Goal: Task Accomplishment & Management: Use online tool/utility

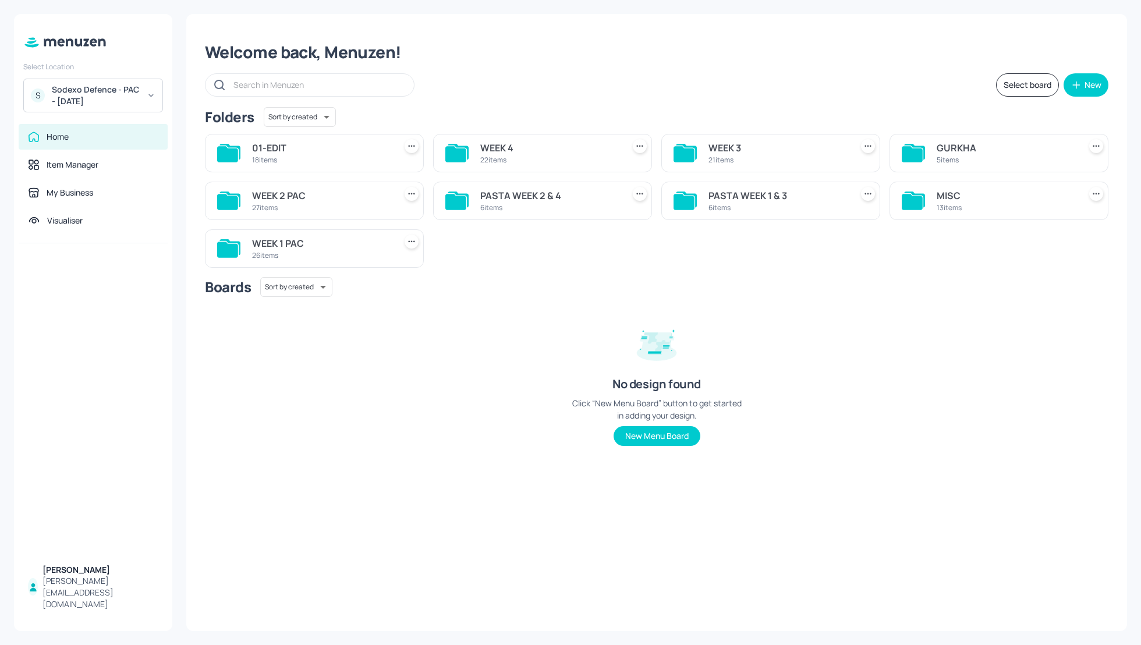
click at [720, 144] on div "WEEK 3" at bounding box center [778, 148] width 139 height 14
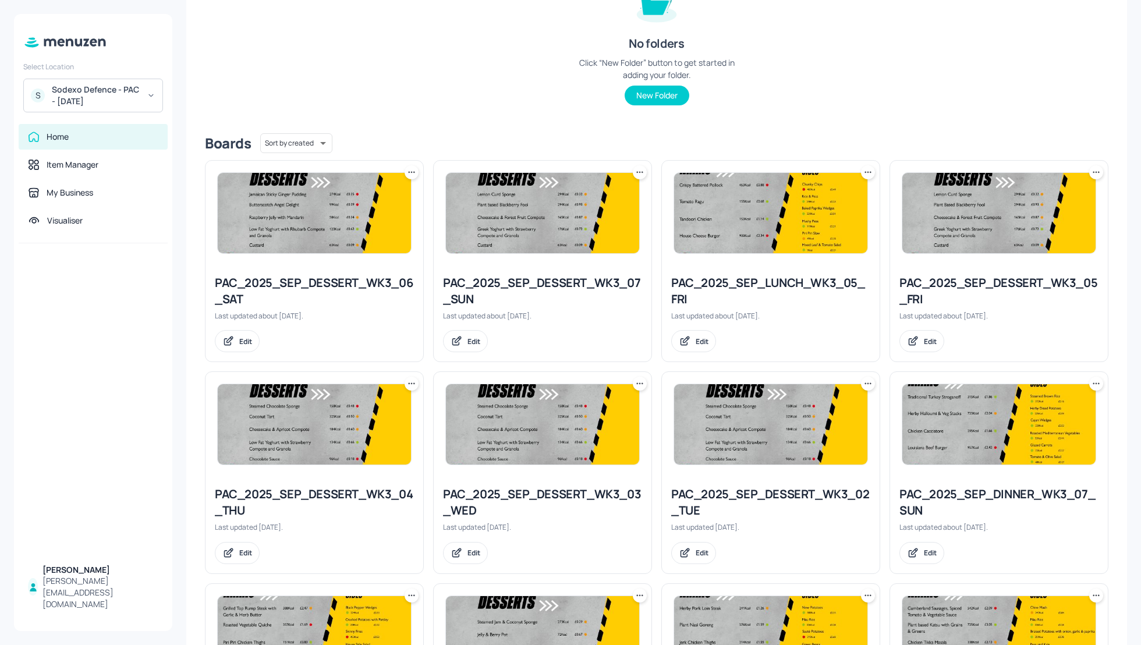
scroll to position [161, 0]
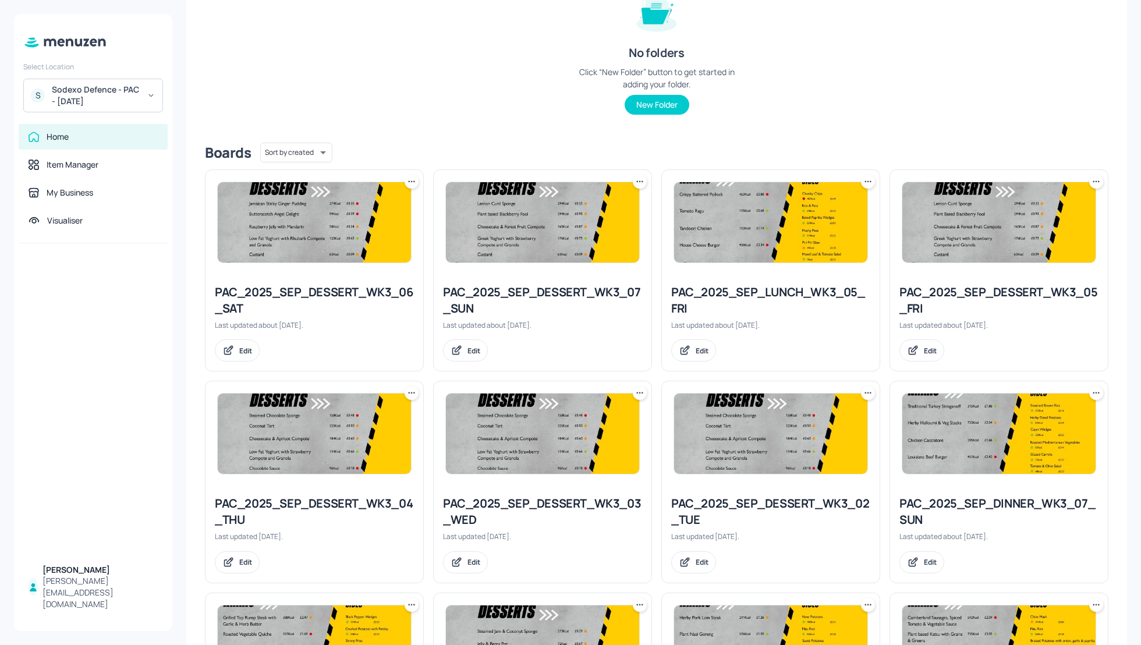
click at [864, 186] on icon at bounding box center [869, 182] width 12 height 12
click at [835, 218] on div "Duplicate" at bounding box center [821, 225] width 93 height 20
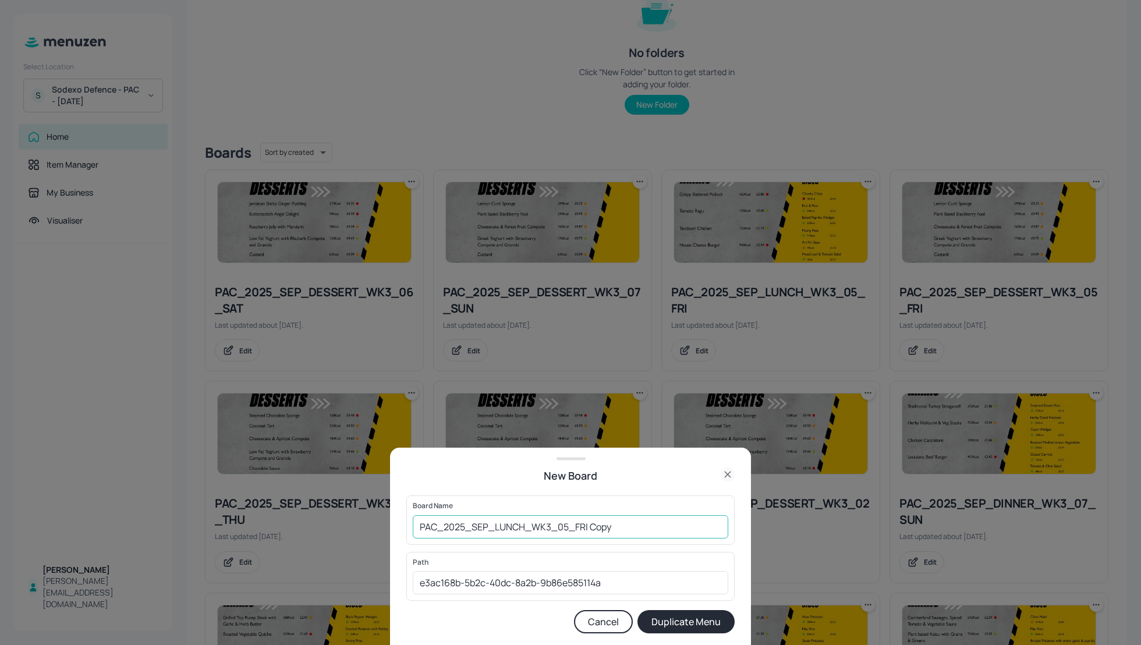
click at [413, 524] on input "PAC_2025_SEP_LUNCH_WK3_05_FRI Copy" at bounding box center [571, 526] width 316 height 23
click at [655, 528] on input "01_EDIT_PAC_2025_SEP_LUNCH_WK3_05_FRI Copy" at bounding box center [571, 526] width 316 height 23
type input "01_EDIT_PAC_2025_SEP_LUNCH_WK3_05_FRI_260925"
click at [693, 622] on button "Duplicate Menu" at bounding box center [686, 621] width 97 height 23
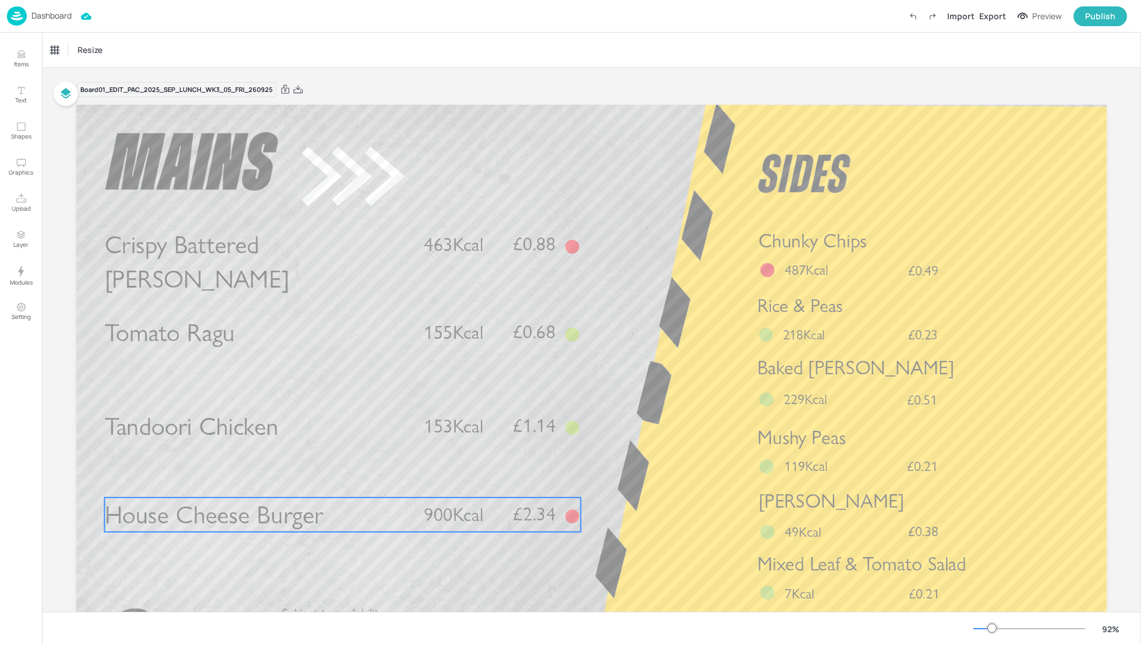
click at [368, 509] on p "House Cheese Burger" at bounding box center [257, 515] width 305 height 34
click at [79, 54] on div "House Cheese Burger" at bounding box center [86, 50] width 71 height 10
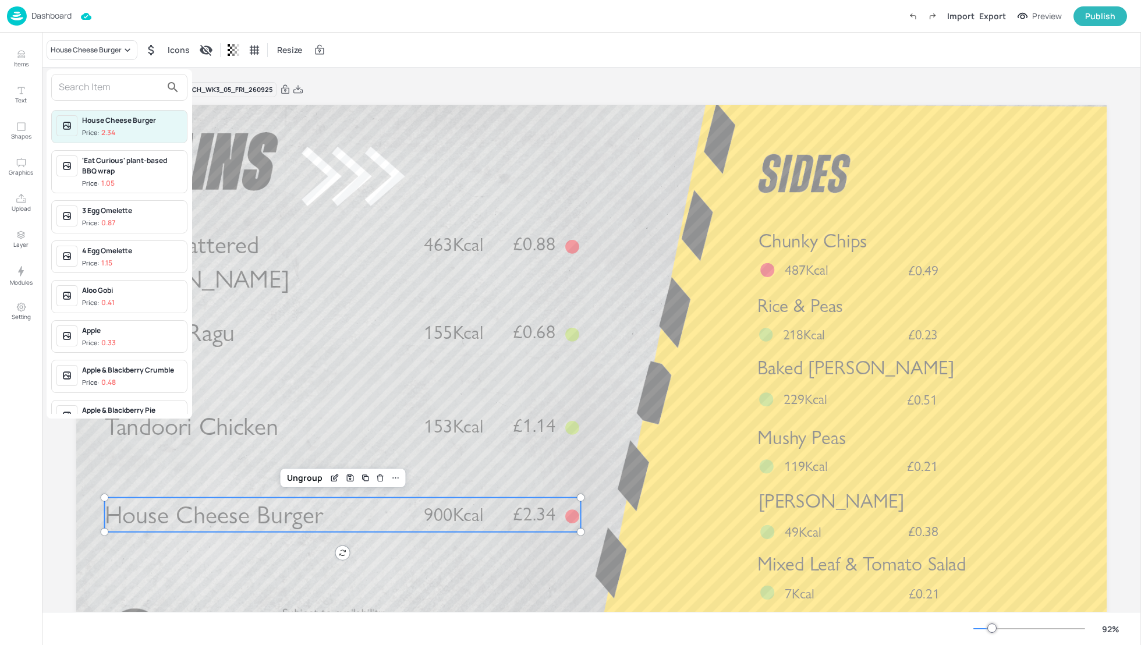
click at [93, 101] on div "House Cheese Burger Price: 2.34 'Eat Curious' plant-based BBQ wrap Price: 1.05 …" at bounding box center [120, 243] width 146 height 349
click at [82, 92] on input "text" at bounding box center [110, 87] width 102 height 19
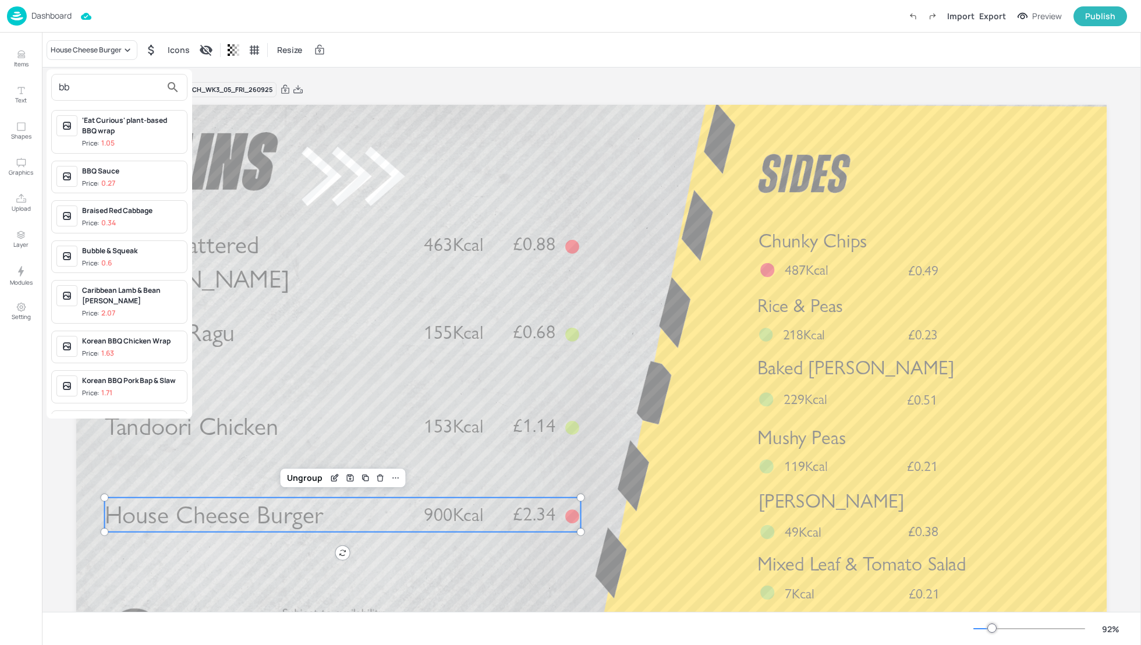
type input "b"
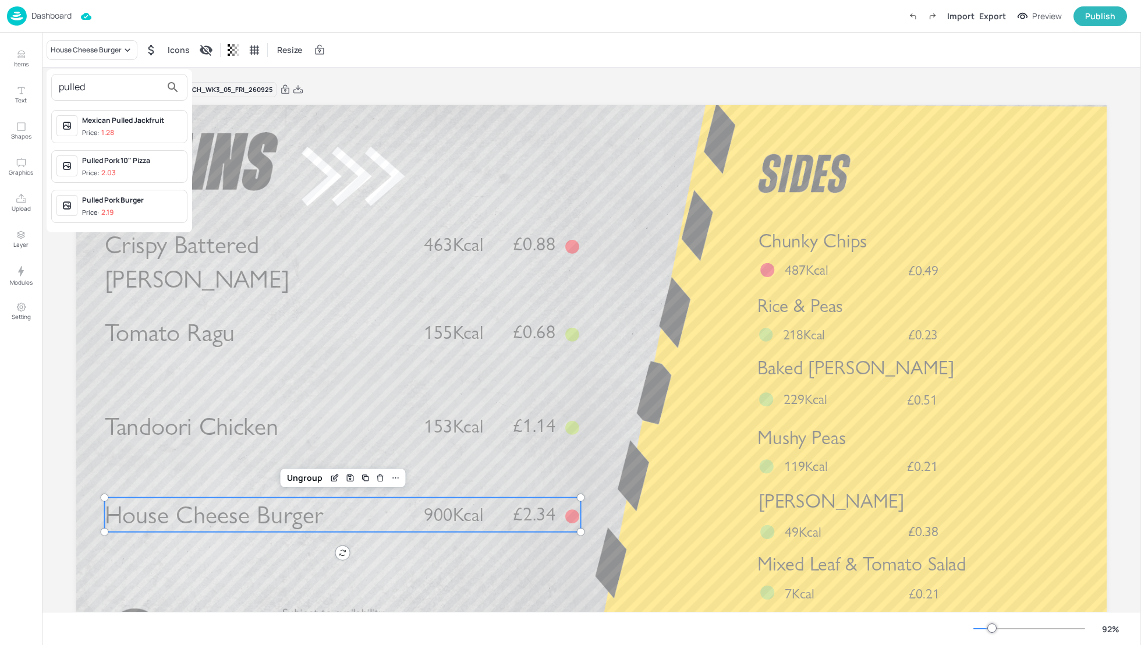
type input "pulled"
click at [123, 202] on div "Pulled Pork Burger" at bounding box center [132, 200] width 100 height 10
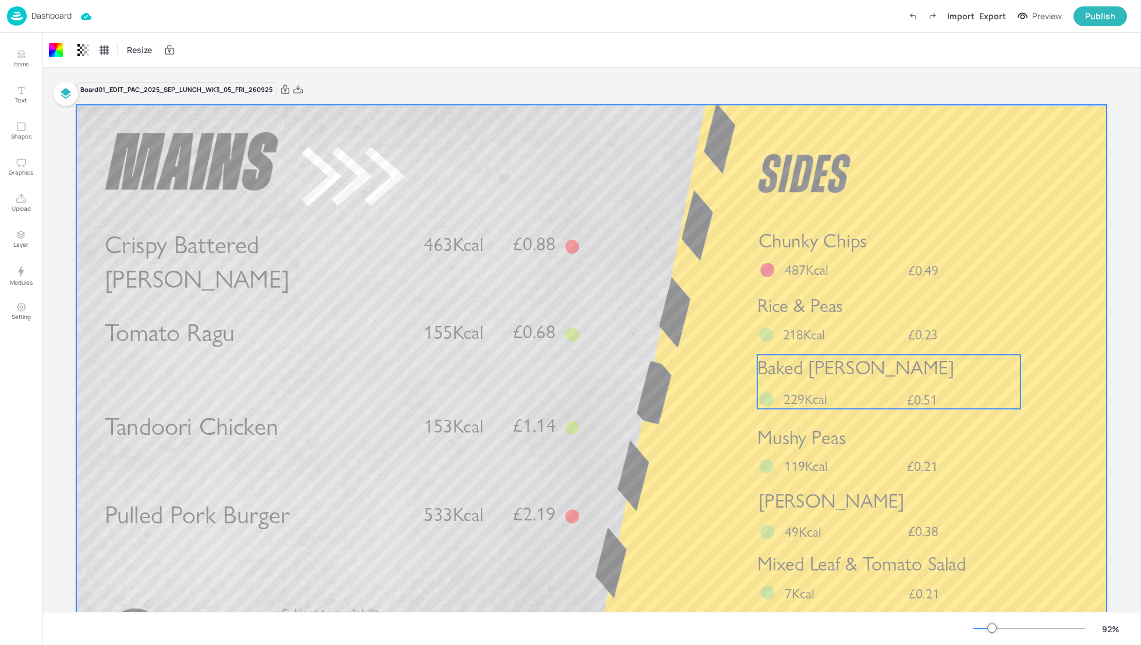
click at [867, 364] on span "Baked [PERSON_NAME]" at bounding box center [856, 367] width 197 height 23
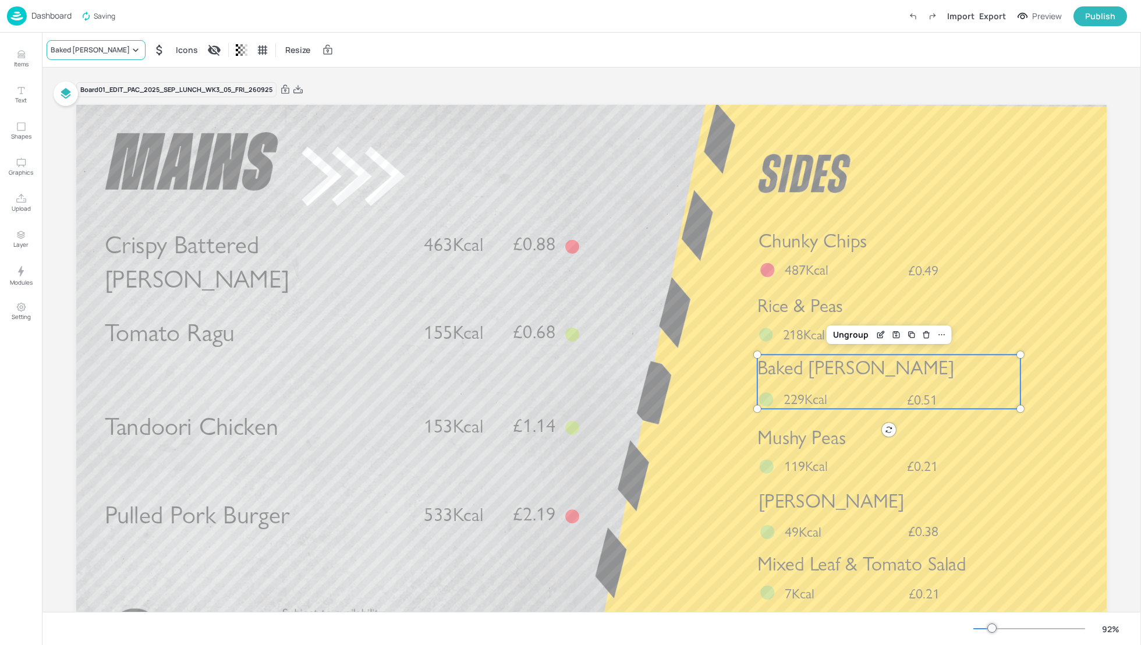
click at [80, 51] on div "Baked [PERSON_NAME]" at bounding box center [90, 50] width 79 height 10
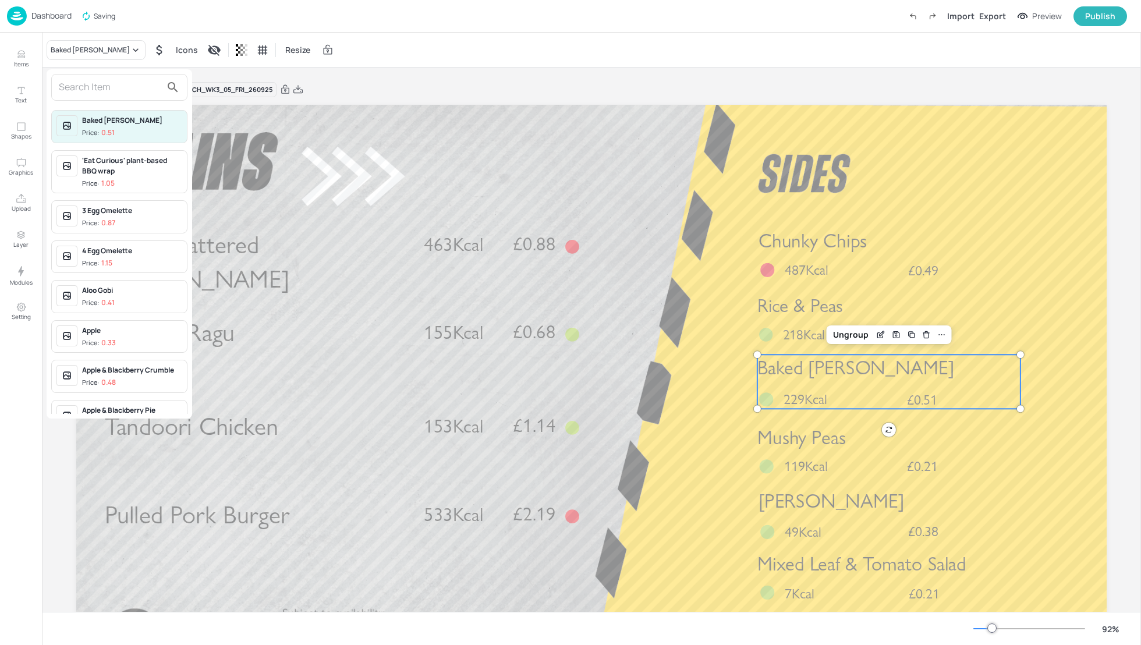
click at [80, 91] on input "text" at bounding box center [110, 87] width 102 height 19
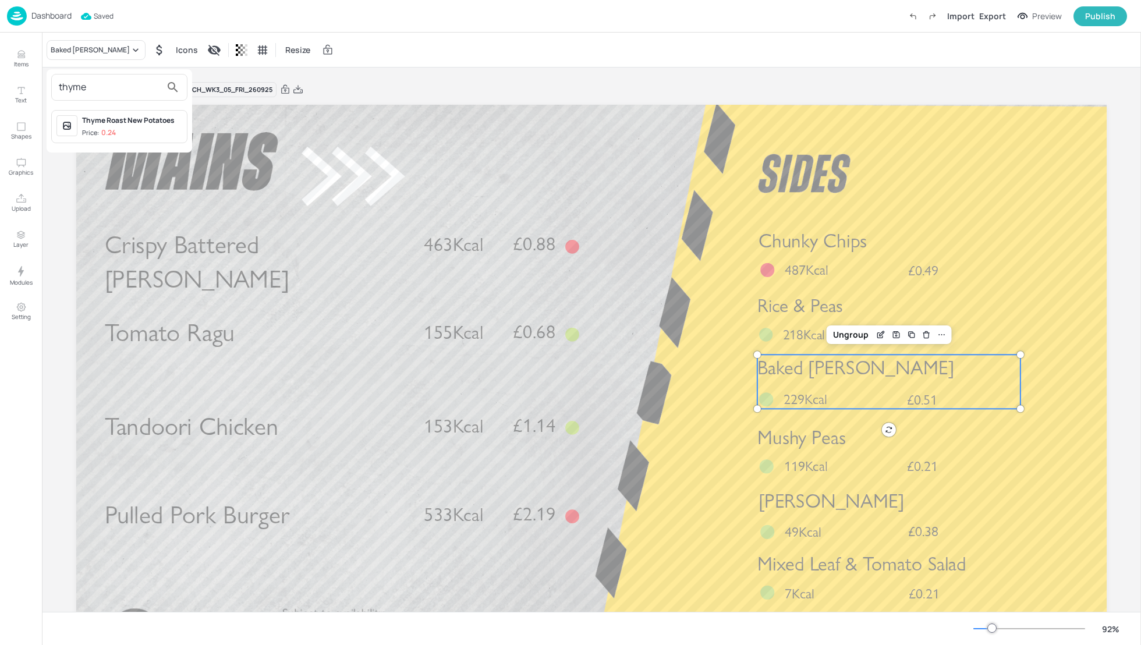
type input "thyme"
click at [112, 122] on div "Thyme Roast New Potatoes" at bounding box center [132, 120] width 100 height 10
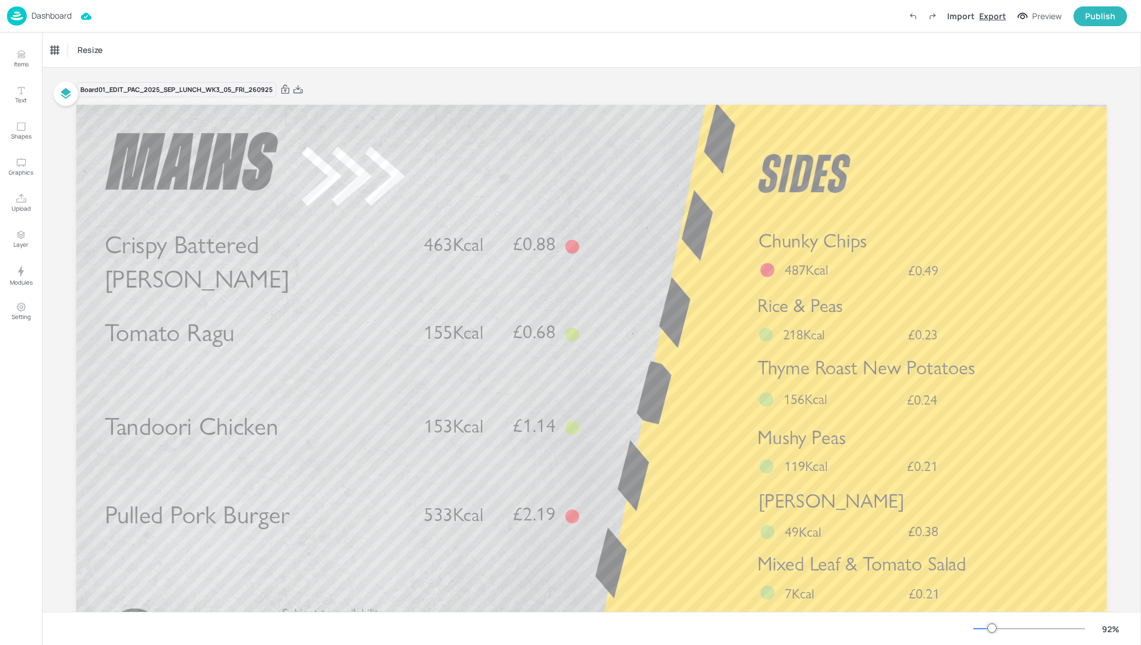
click at [996, 15] on div "Export" at bounding box center [993, 16] width 27 height 12
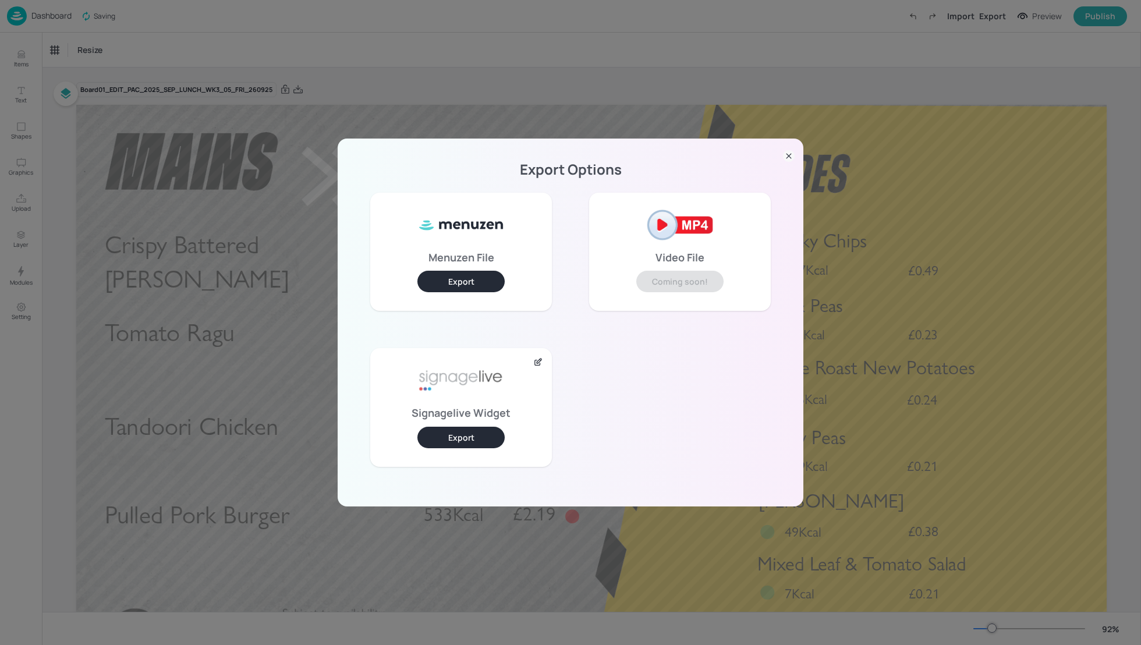
click at [450, 430] on button "Export" at bounding box center [461, 438] width 87 height 22
